Goal: Information Seeking & Learning: Check status

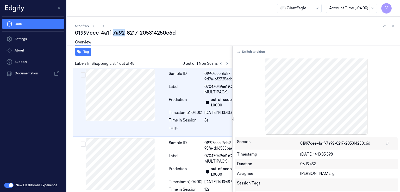
click at [122, 35] on div "01997cee-4a1f-7a92-8217-205314250c6d" at bounding box center [235, 32] width 321 height 7
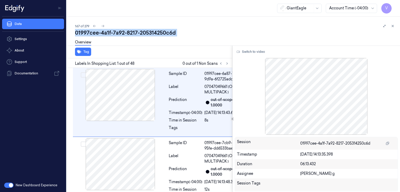
click at [122, 35] on div "01997cee-4a1f-7a92-8217-205314250c6d" at bounding box center [235, 32] width 321 height 7
click at [224, 64] on button at bounding box center [227, 63] width 6 height 6
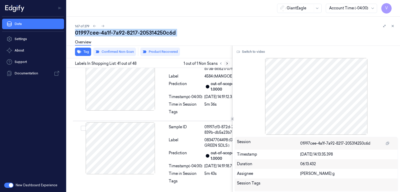
scroll to position [3827, 0]
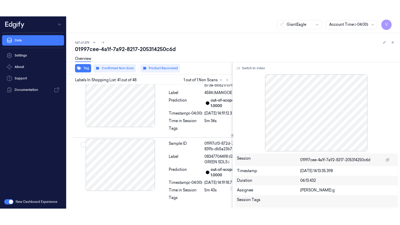
scroll to position [3827, 0]
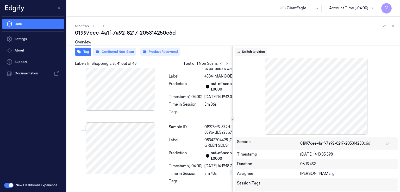
click at [250, 54] on button "Switch to video" at bounding box center [250, 52] width 33 height 8
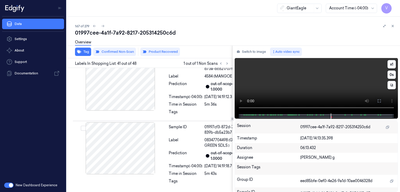
drag, startPoint x: 378, startPoint y: 102, endPoint x: 347, endPoint y: 125, distance: 38.8
click at [377, 102] on icon at bounding box center [379, 101] width 4 height 4
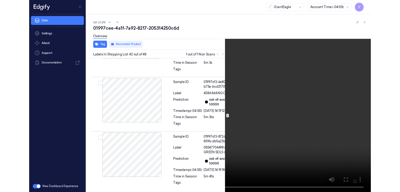
scroll to position [3897, 0]
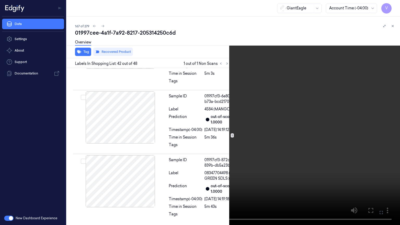
click at [0, 0] on icon at bounding box center [0, 0] width 0 height 0
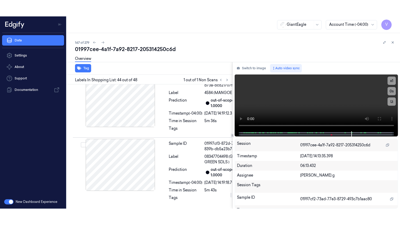
scroll to position [4098, 0]
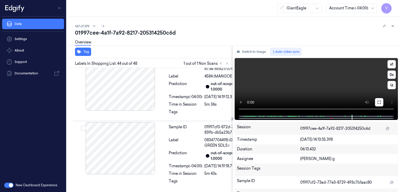
click at [377, 102] on icon at bounding box center [379, 102] width 4 height 4
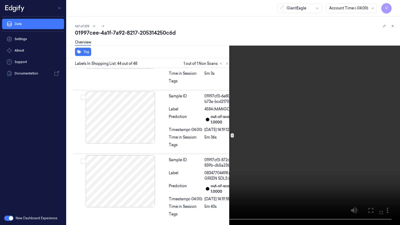
click at [237, 140] on video at bounding box center [200, 112] width 400 height 225
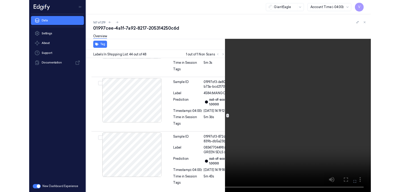
scroll to position [4081, 0]
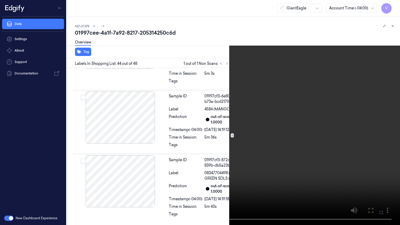
click at [0, 0] on icon at bounding box center [0, 0] width 0 height 0
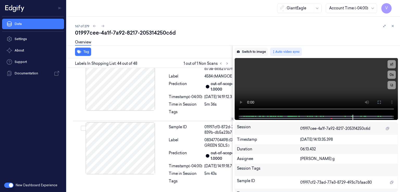
click at [258, 50] on button "Switch to image" at bounding box center [250, 52] width 33 height 8
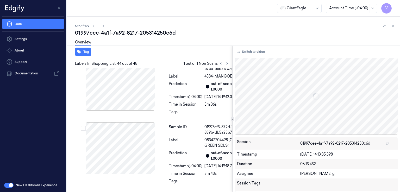
scroll to position [4098, 0]
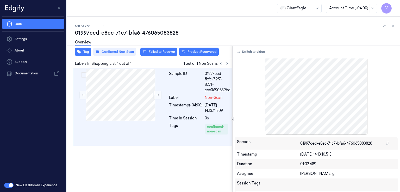
click at [127, 31] on div "01997ced-e8ec-71c7-bfa6-476065083828" at bounding box center [235, 32] width 321 height 7
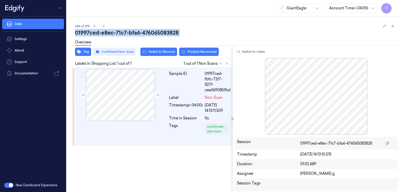
click at [127, 31] on div "01997ced-e8ec-71c7-bfa6-476065083828" at bounding box center [235, 32] width 321 height 7
copy div "bfa6"
click at [258, 53] on button "Switch to video" at bounding box center [250, 52] width 33 height 8
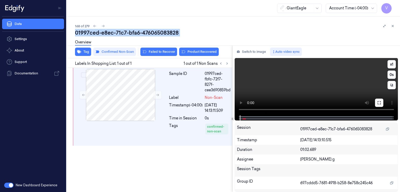
click at [376, 105] on button at bounding box center [379, 103] width 8 height 8
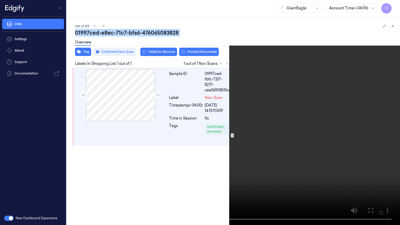
click at [177, 117] on video at bounding box center [200, 112] width 400 height 225
click at [0, 0] on icon at bounding box center [0, 0] width 0 height 0
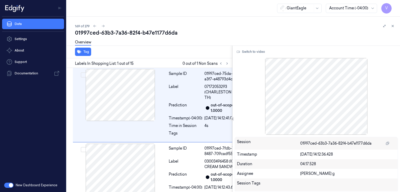
click at [126, 33] on div "01997ced-63b3-7a36-82f4-b47e1177d6da" at bounding box center [235, 32] width 321 height 7
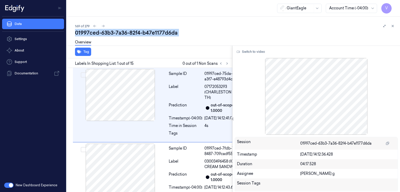
click at [126, 33] on div "01997ced-63b3-7a36-82f4-b47e1177d6da" at bounding box center [235, 32] width 321 height 7
copy div "-"
click at [227, 64] on icon at bounding box center [226, 64] width 1 height 2
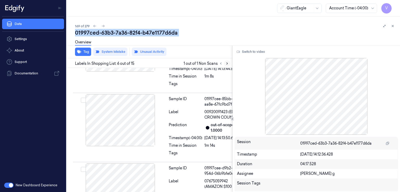
scroll to position [466, 0]
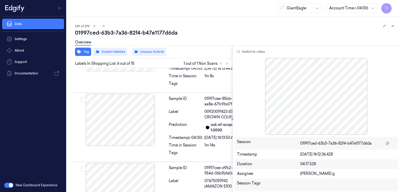
click at [230, 64] on div at bounding box center [224, 63] width 12 height 6
click at [226, 63] on icon at bounding box center [227, 64] width 4 height 4
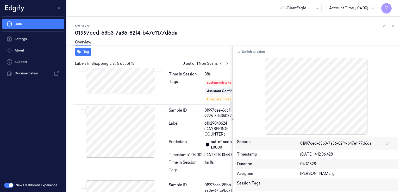
scroll to position [374, 0]
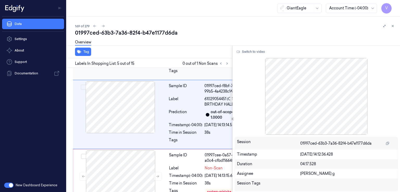
click at [171, 38] on div "Label" at bounding box center [186, 32] width 34 height 11
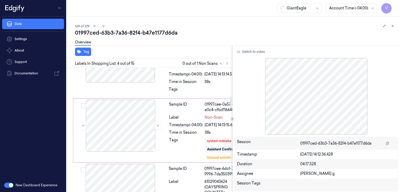
scroll to position [327, 0]
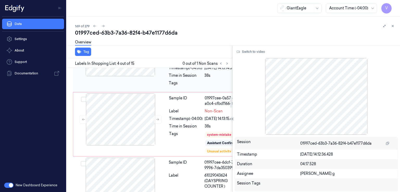
click at [170, 37] on div "Sample ID" at bounding box center [186, 31] width 34 height 11
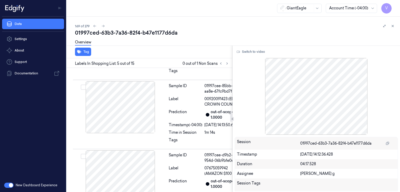
scroll to position [530, 0]
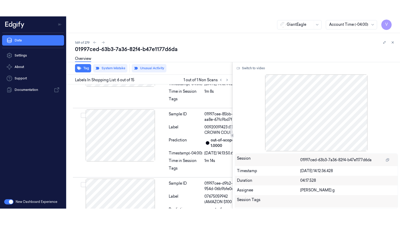
scroll to position [466, 0]
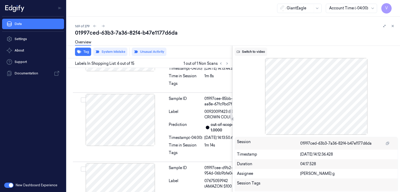
click at [253, 52] on button "Switch to video" at bounding box center [250, 52] width 33 height 8
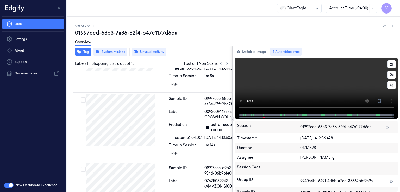
drag, startPoint x: 381, startPoint y: 101, endPoint x: 382, endPoint y: 124, distance: 22.7
click at [381, 101] on button at bounding box center [379, 101] width 8 height 8
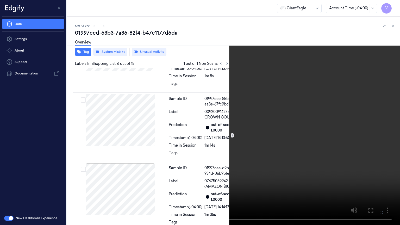
click at [210, 123] on video at bounding box center [200, 112] width 400 height 225
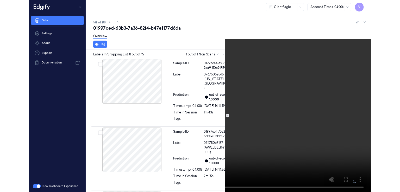
scroll to position [634, 0]
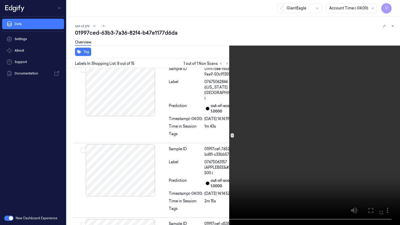
click at [0, 0] on icon at bounding box center [0, 0] width 0 height 0
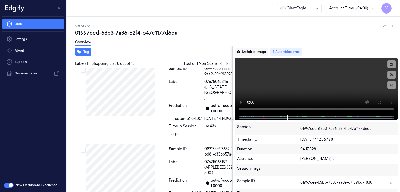
click at [265, 55] on button "Switch to image" at bounding box center [250, 52] width 33 height 8
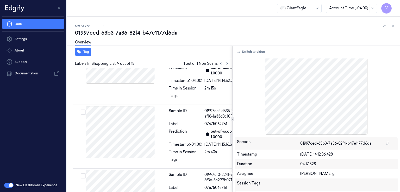
scroll to position [747, 0]
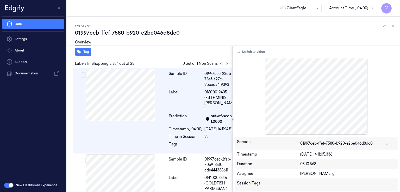
click at [142, 32] on div "01997ceb-ffef-7580-b920-e2be046d8dc0" at bounding box center [235, 32] width 321 height 7
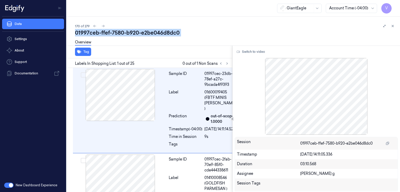
click at [142, 32] on div "01997ceb-ffef-7580-b920-e2be046d8dc0" at bounding box center [235, 32] width 321 height 7
copy div "e2be046d8dc0"
click at [229, 62] on button at bounding box center [227, 63] width 6 height 6
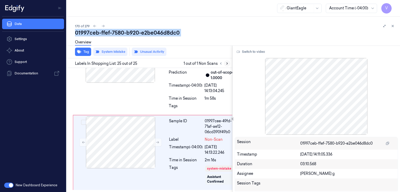
scroll to position [2289, 0]
click at [228, 62] on icon at bounding box center [227, 64] width 4 height 4
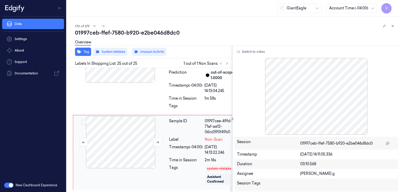
click at [166, 137] on div at bounding box center [120, 142] width 93 height 52
click at [220, 87] on div "[DATE] 14:13:04.245" at bounding box center [220, 88] width 32 height 11
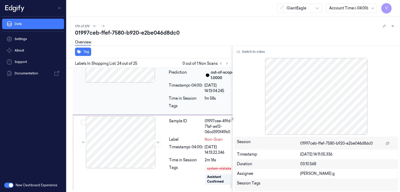
scroll to position [2220, 0]
click at [212, 103] on div at bounding box center [220, 107] width 32 height 8
click at [187, 155] on div "Timestamp (-04:00)" at bounding box center [186, 149] width 34 height 11
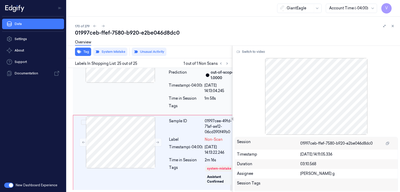
scroll to position [2289, 0]
click at [226, 65] on icon at bounding box center [227, 64] width 4 height 4
click at [164, 147] on div at bounding box center [120, 142] width 93 height 52
click at [191, 49] on div "Sample ID" at bounding box center [186, 41] width 34 height 16
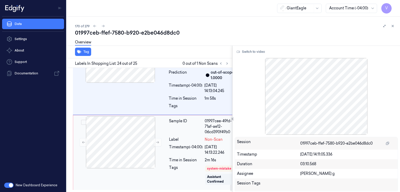
click at [177, 159] on div "Sample ID 01997cee-49fd-71af-ae12-06cd390f49b0 Label Non-Scan Timestamp (-04:00…" at bounding box center [203, 152] width 72 height 73
